Goal: Task Accomplishment & Management: Manage account settings

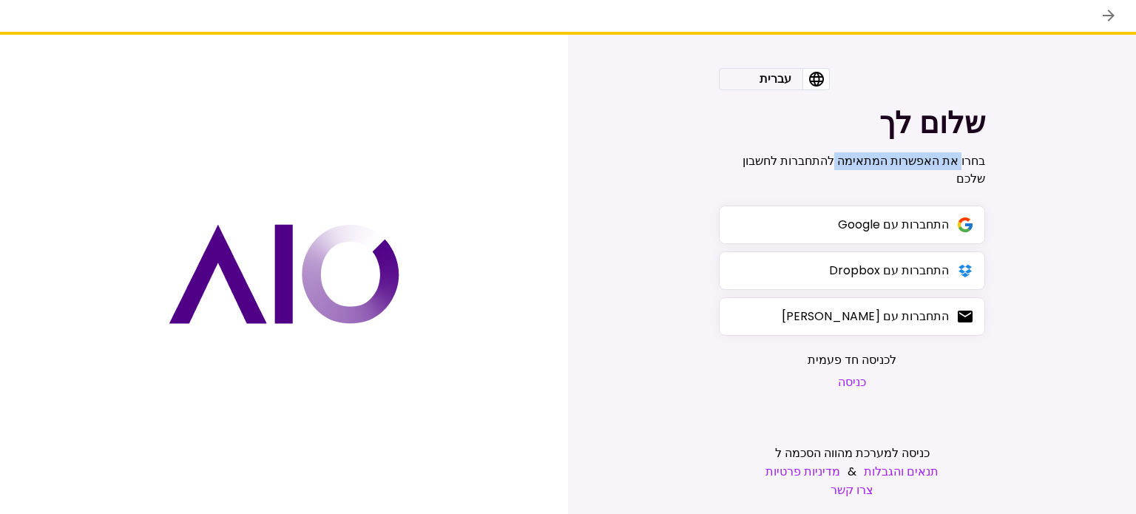
drag, startPoint x: 960, startPoint y: 159, endPoint x: 824, endPoint y: 162, distance: 136.1
click at [824, 162] on div "בחרו את האפשרות המתאימה להתחברות לחשבון שלכם" at bounding box center [852, 169] width 266 height 35
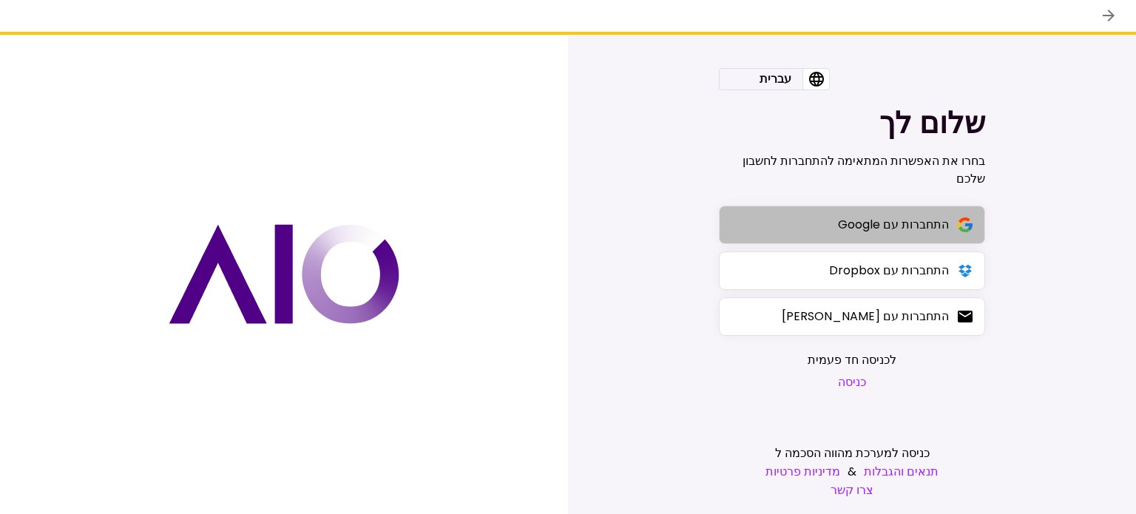
click at [908, 223] on div "התחברות עם Google" at bounding box center [893, 224] width 111 height 18
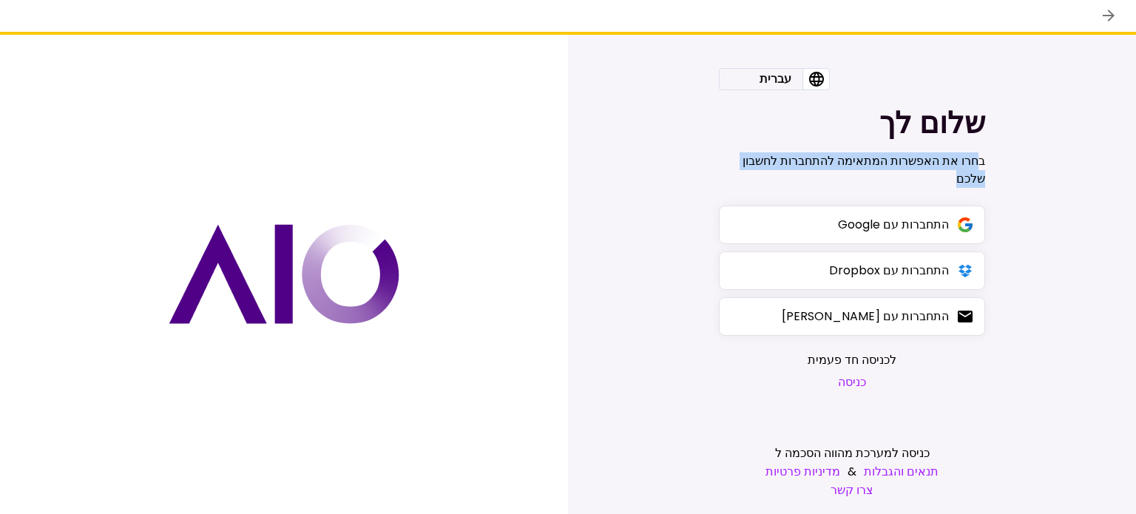
drag, startPoint x: 933, startPoint y: 170, endPoint x: 913, endPoint y: 172, distance: 20.8
click at [913, 172] on div "בחרו את האפשרות המתאימה להתחברות לחשבון שלכם" at bounding box center [852, 169] width 266 height 35
click at [913, 173] on div "בחרו את האפשרות המתאימה להתחברות לחשבון שלכם" at bounding box center [852, 169] width 266 height 35
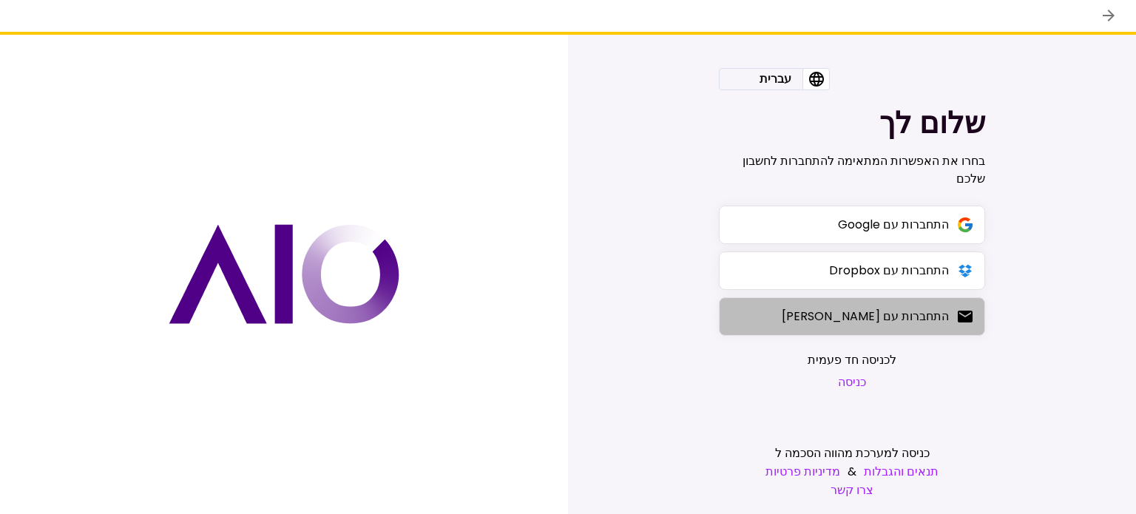
click at [932, 325] on div "התחברות עם [PERSON_NAME]" at bounding box center [865, 316] width 167 height 18
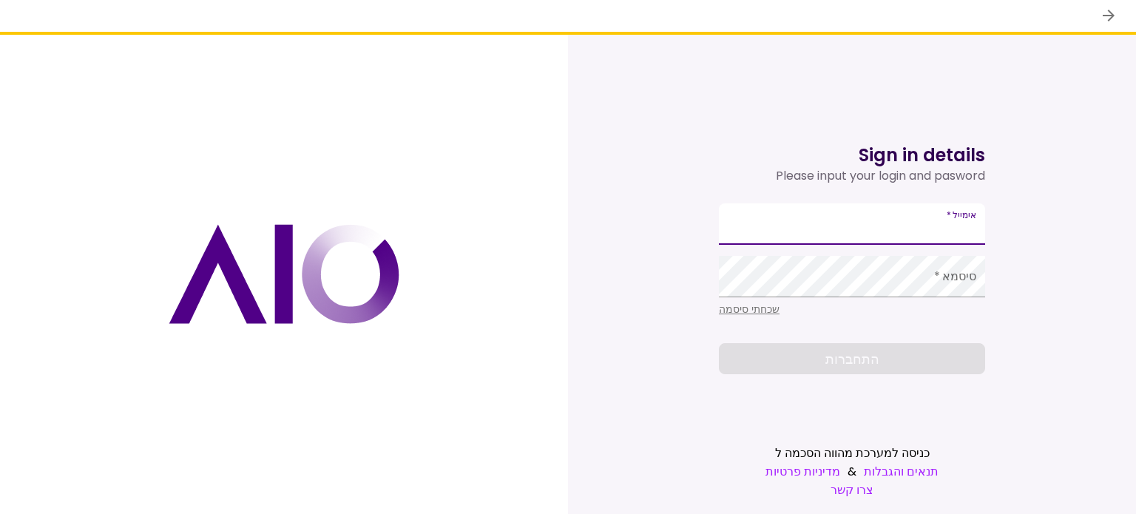
click at [925, 223] on input "אימייל   *" at bounding box center [852, 223] width 266 height 41
